Goal: Download file/media

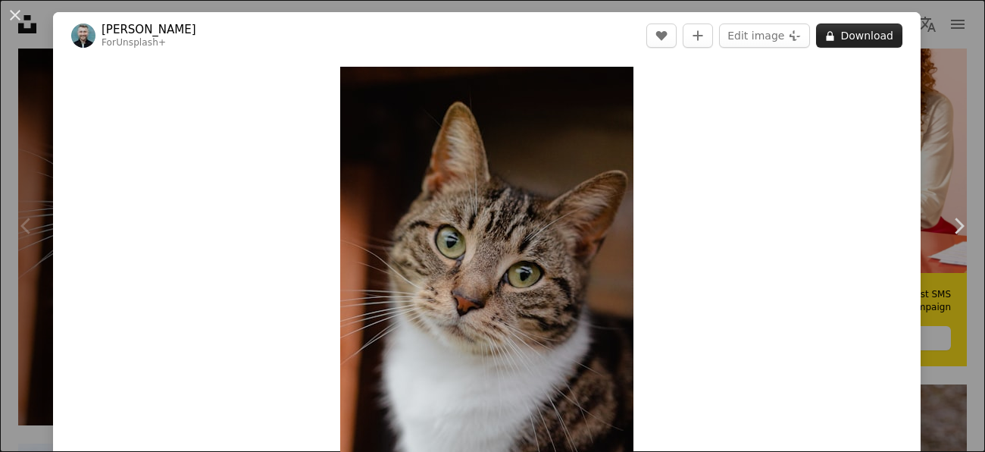
scroll to position [449, 0]
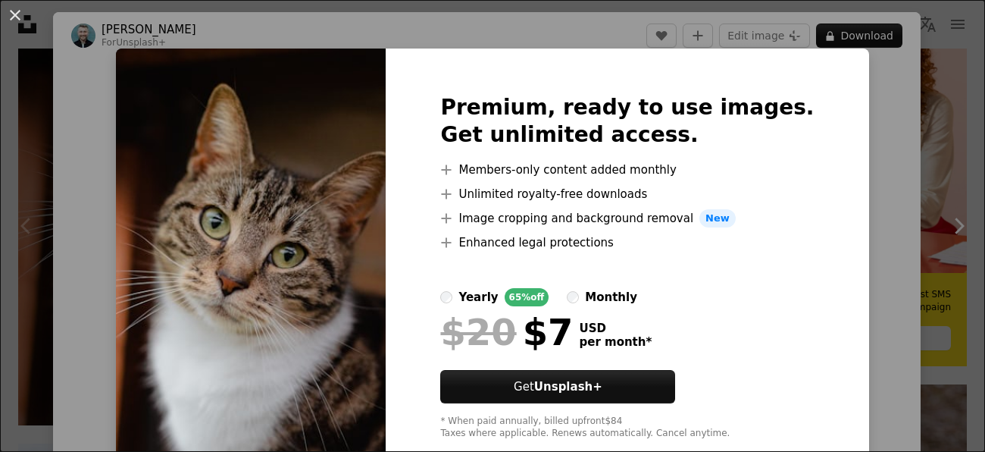
click at [349, 243] on img at bounding box center [251, 266] width 270 height 436
click at [23, 14] on button "An X shape" at bounding box center [15, 15] width 18 height 18
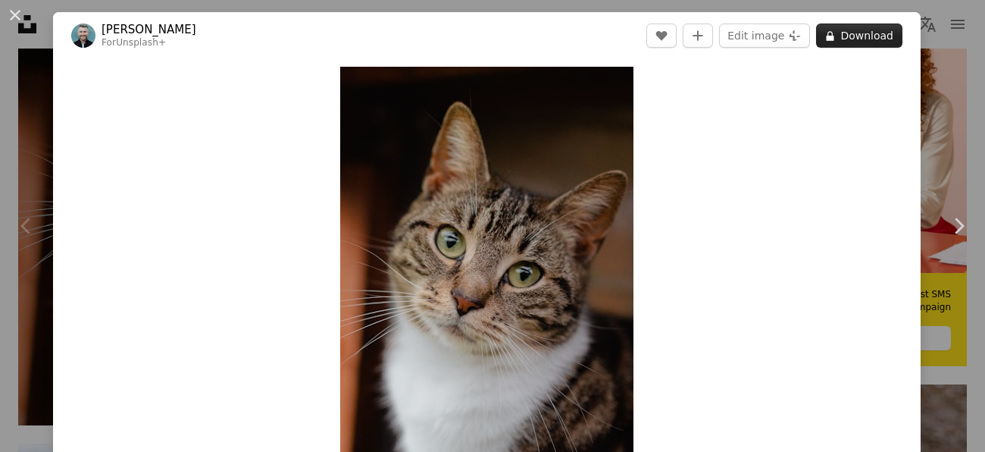
click at [865, 34] on button "A lock Download" at bounding box center [859, 35] width 86 height 24
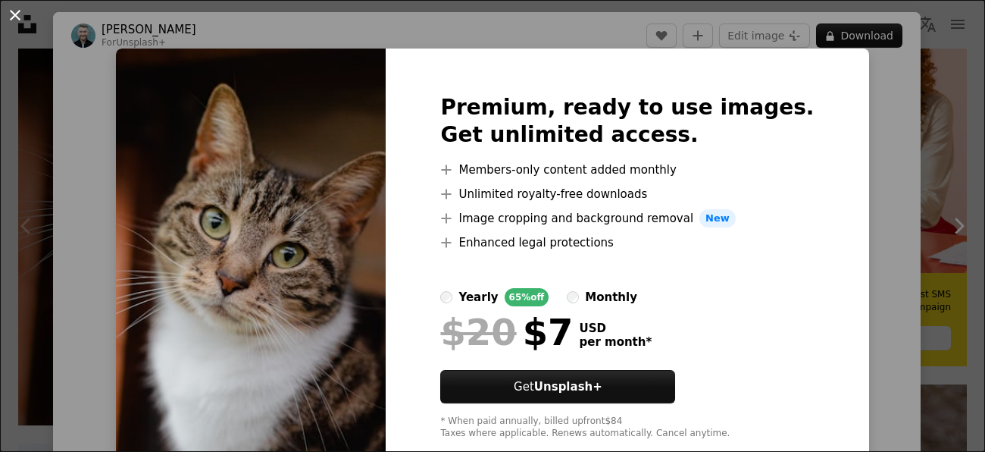
click at [16, 13] on button "An X shape" at bounding box center [15, 15] width 18 height 18
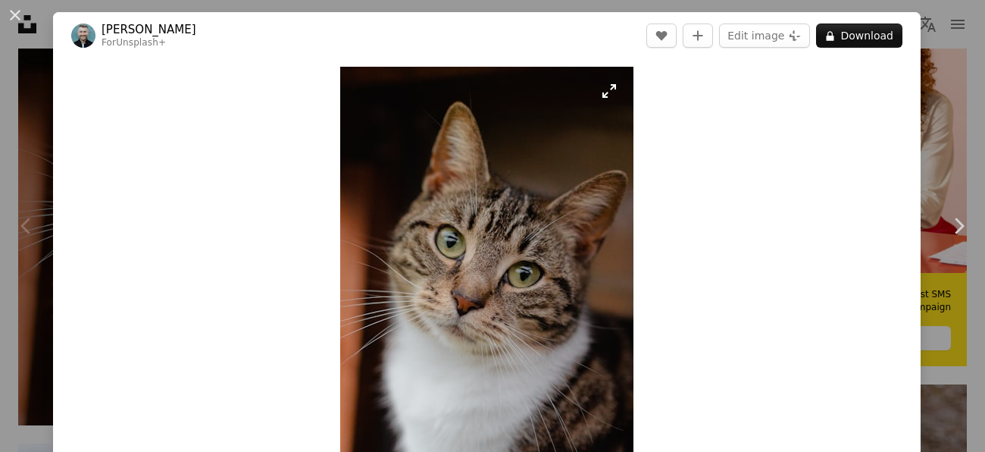
click at [420, 175] on img "Zoom in on this image" at bounding box center [486, 286] width 293 height 439
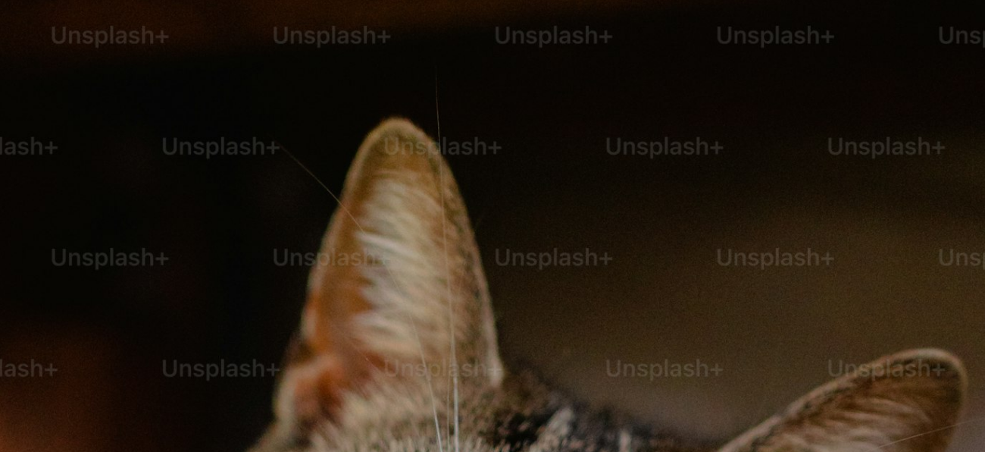
scroll to position [512, 0]
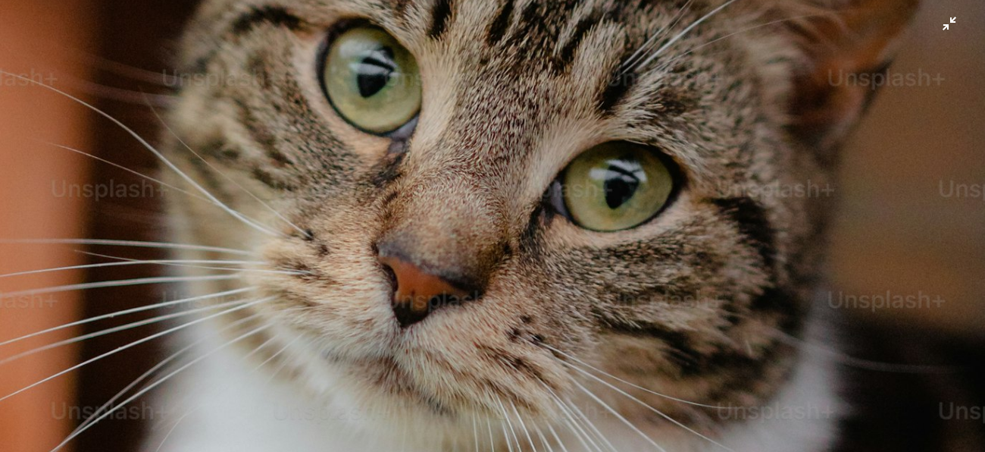
click at [466, 212] on img "Zoom out on this image" at bounding box center [492, 227] width 986 height 1480
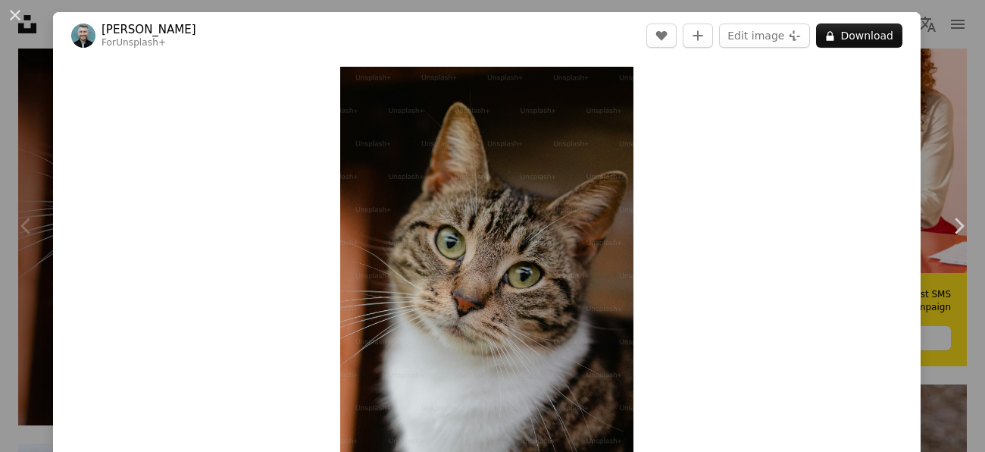
scroll to position [55, 0]
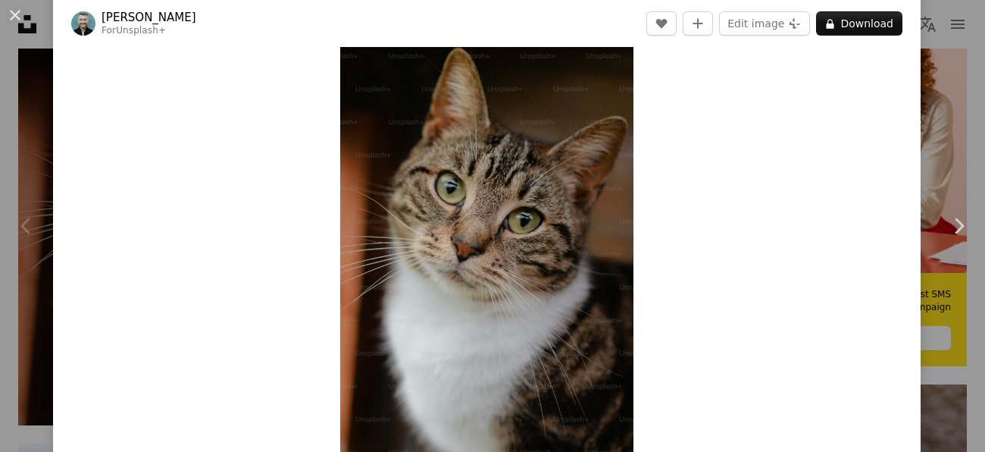
click at [466, 212] on img "Zoom in on this image" at bounding box center [486, 232] width 293 height 440
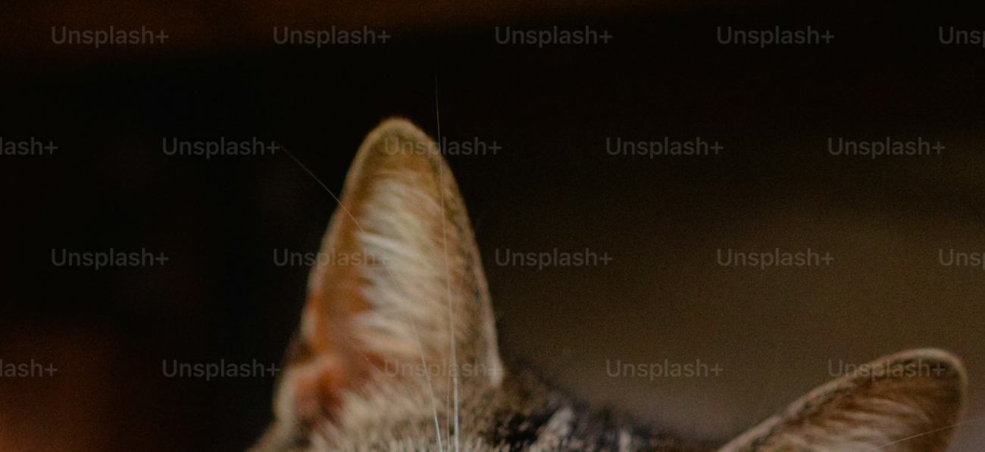
scroll to position [513, 0]
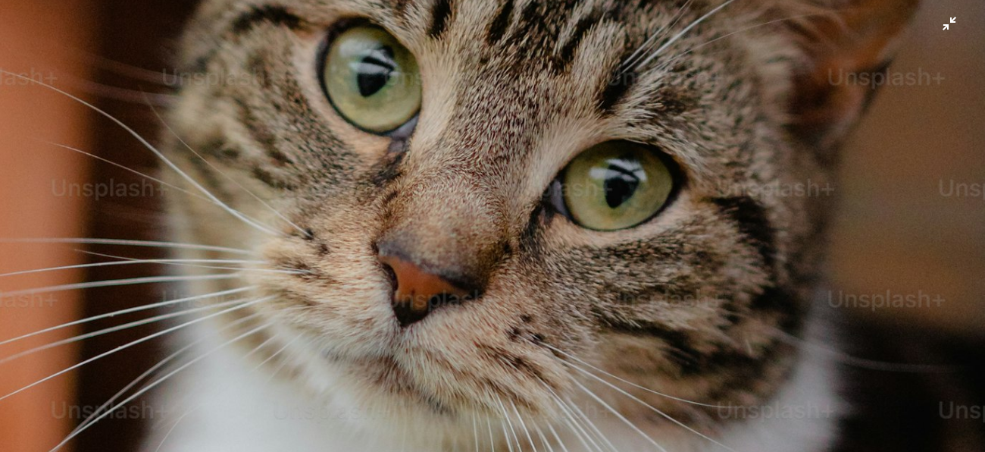
click at [873, 164] on img "Zoom out on this image" at bounding box center [492, 226] width 986 height 1480
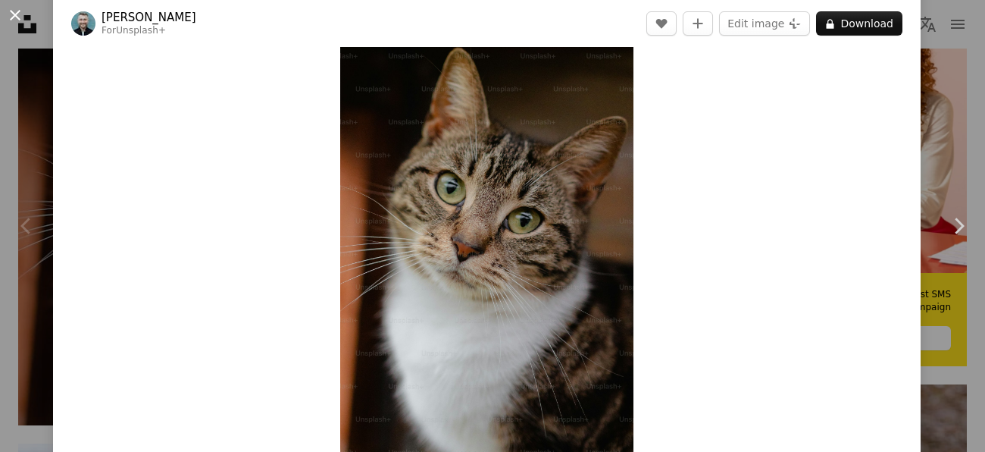
click at [14, 6] on button "An X shape" at bounding box center [15, 15] width 18 height 18
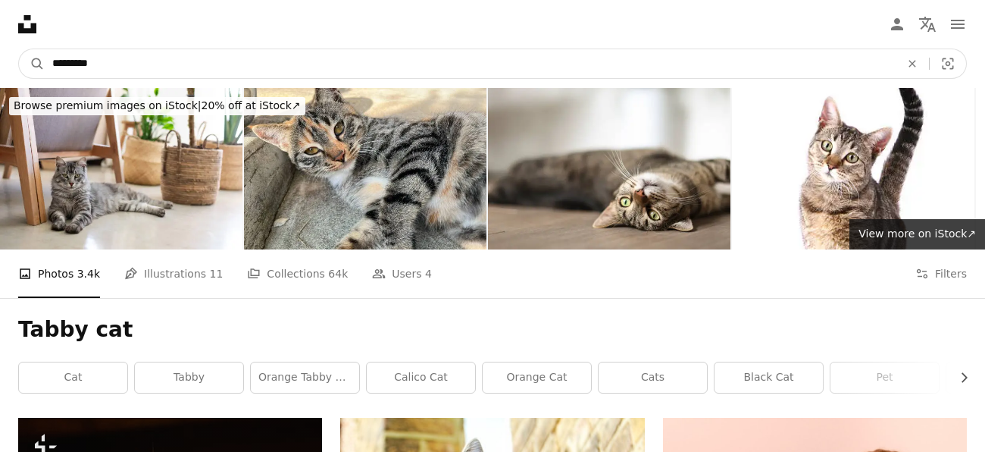
click at [261, 61] on input "*********" at bounding box center [470, 63] width 851 height 29
type input "*"
type input "**********"
